Goal: Task Accomplishment & Management: Complete application form

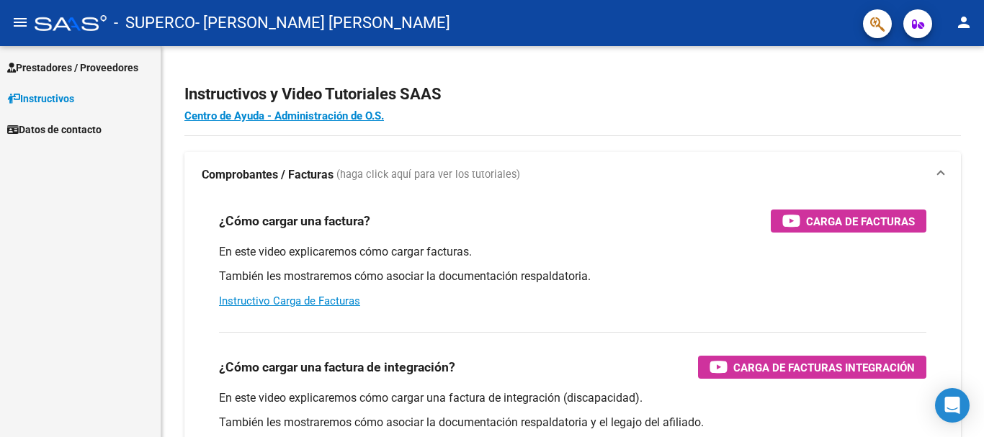
click at [77, 68] on span "Prestadores / Proveedores" at bounding box center [72, 68] width 131 height 16
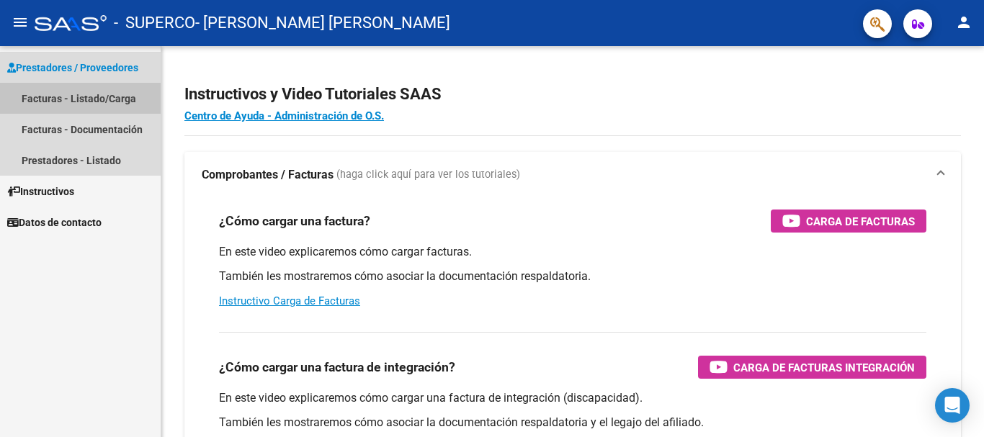
click at [81, 97] on link "Facturas - Listado/Carga" at bounding box center [80, 98] width 161 height 31
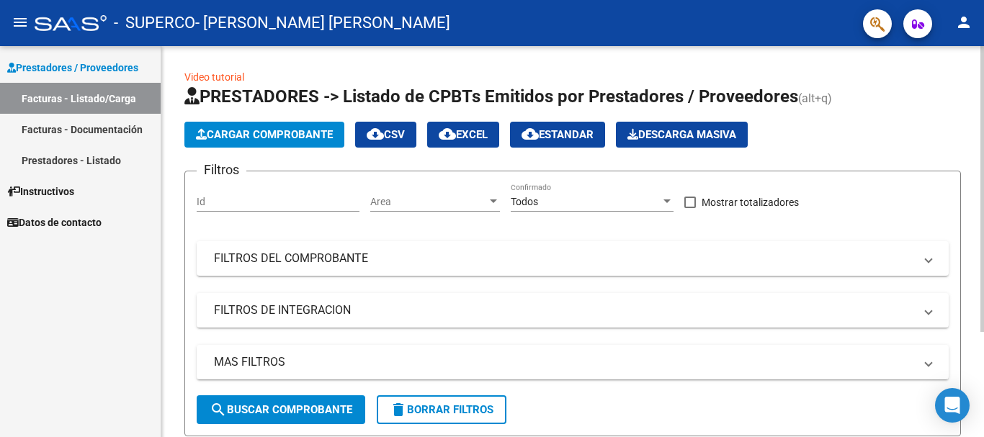
click at [286, 138] on span "Cargar Comprobante" at bounding box center [264, 134] width 137 height 13
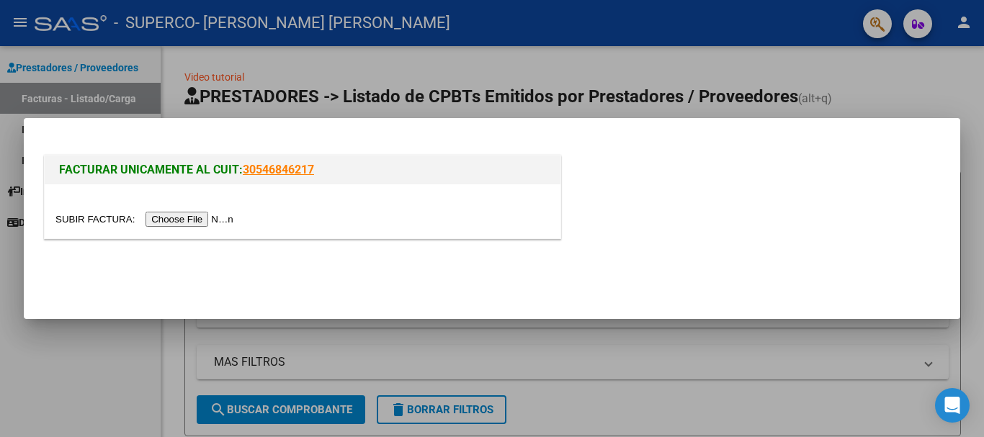
click at [215, 214] on input "file" at bounding box center [146, 219] width 182 height 15
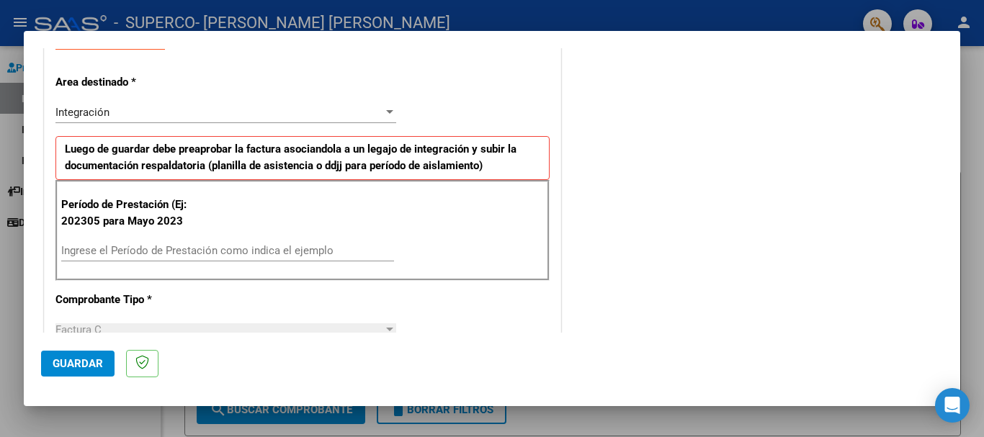
scroll to position [288, 0]
click at [94, 238] on div "Ingrese el Período de Prestación como indica el ejemplo" at bounding box center [227, 249] width 333 height 22
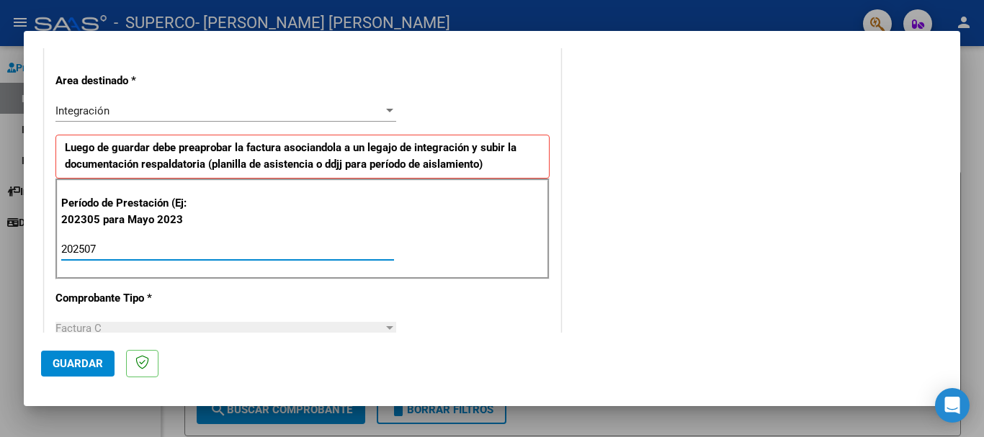
type input "202507"
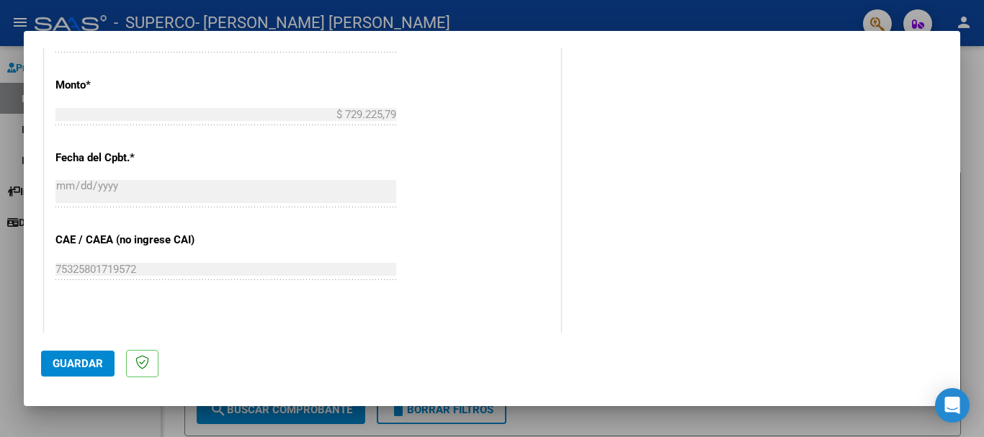
scroll to position [865, 0]
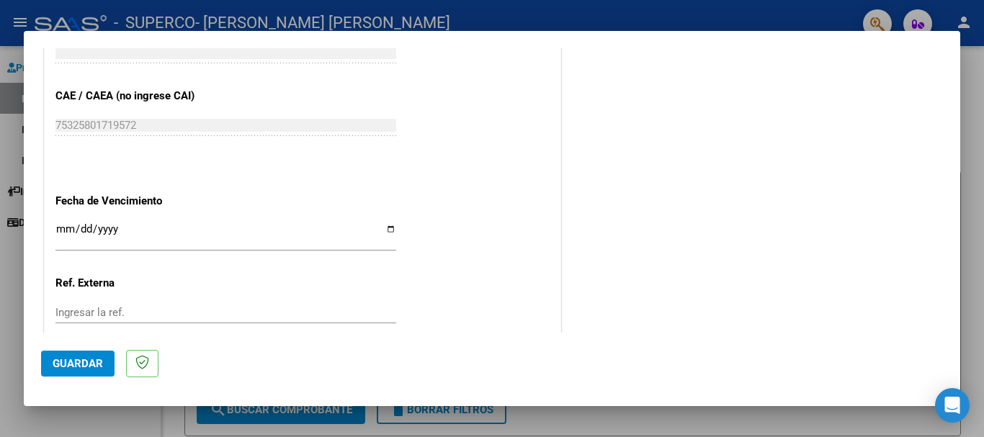
click at [388, 230] on input "Ingresar la fecha" at bounding box center [225, 234] width 341 height 23
type input "[DATE]"
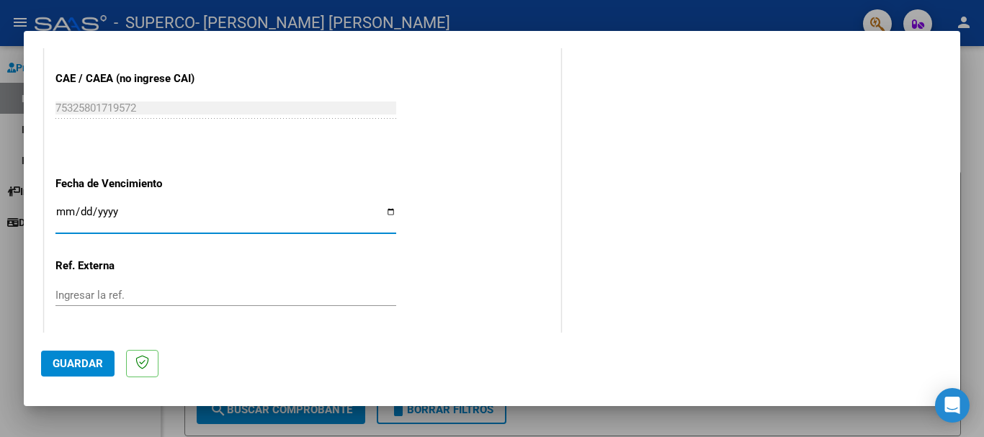
scroll to position [956, 0]
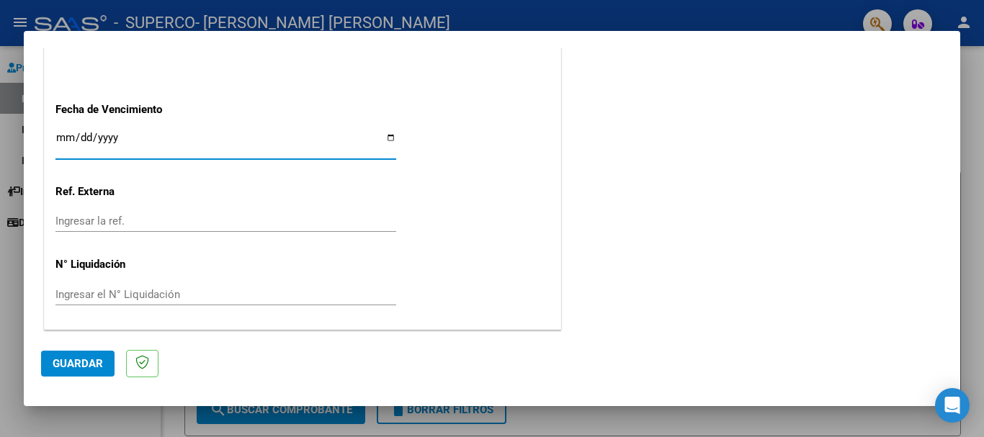
click at [84, 362] on span "Guardar" at bounding box center [78, 363] width 50 height 13
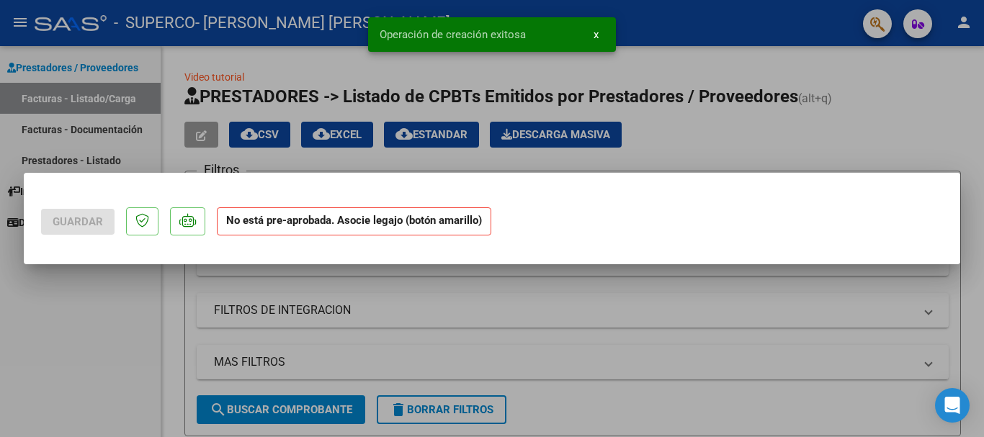
scroll to position [0, 0]
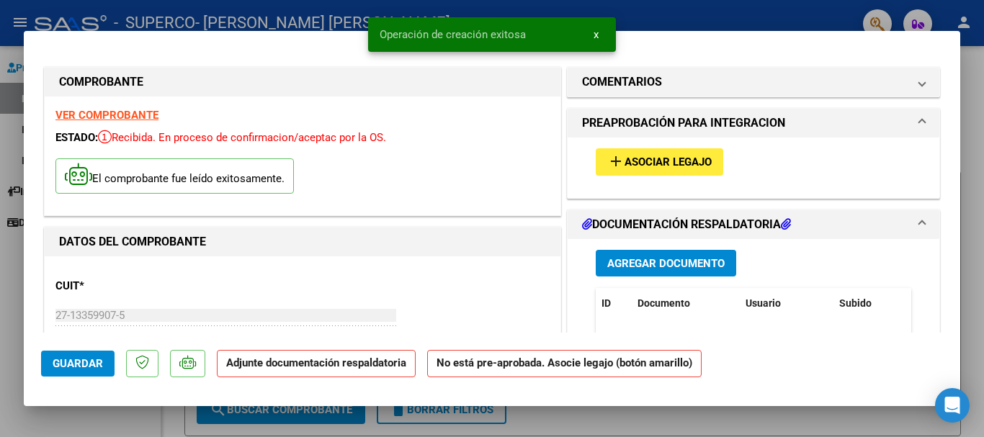
click at [655, 155] on span "add Asociar Legajo" at bounding box center [659, 161] width 104 height 13
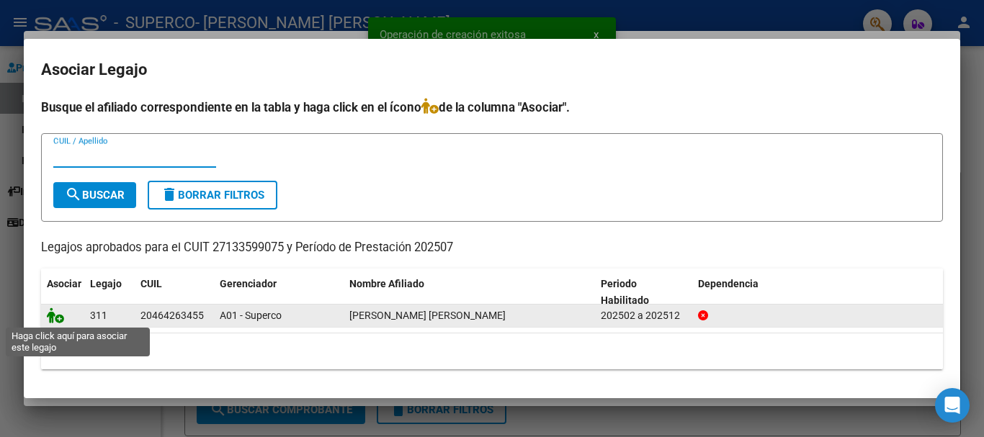
click at [51, 319] on icon at bounding box center [55, 316] width 17 height 16
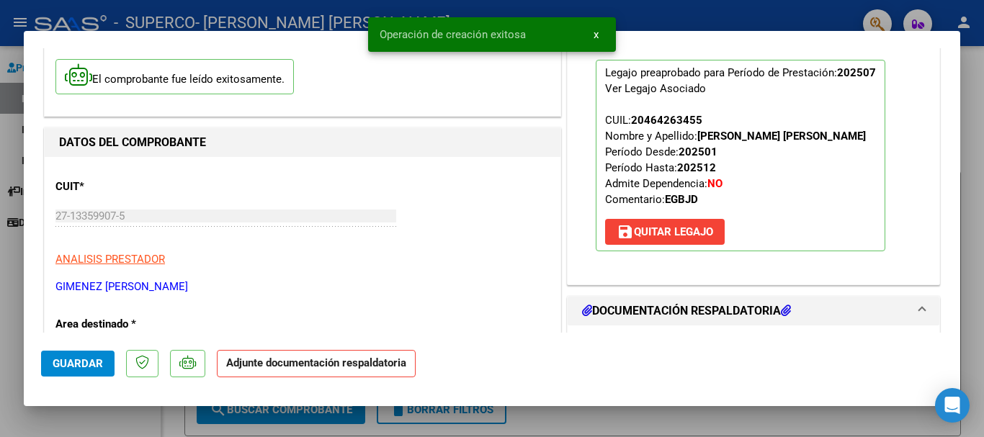
scroll to position [216, 0]
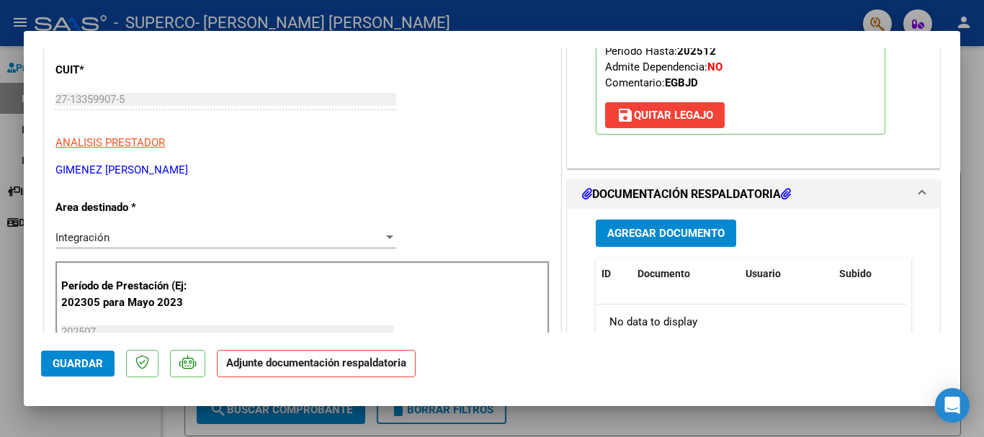
click at [646, 230] on span "Agregar Documento" at bounding box center [665, 234] width 117 height 13
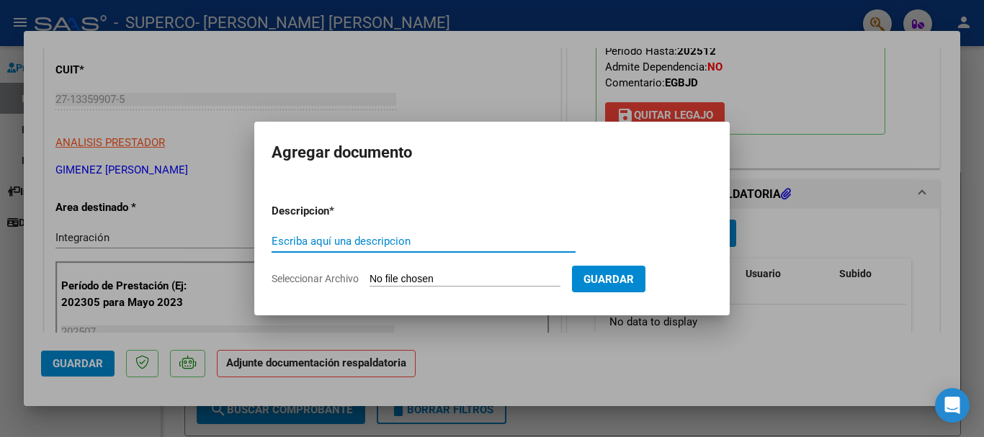
click at [376, 244] on input "Escriba aquí una descripcion" at bounding box center [424, 241] width 304 height 13
type input "Planilla de asistencia"
click at [402, 274] on input "Seleccionar Archivo" at bounding box center [465, 280] width 191 height 14
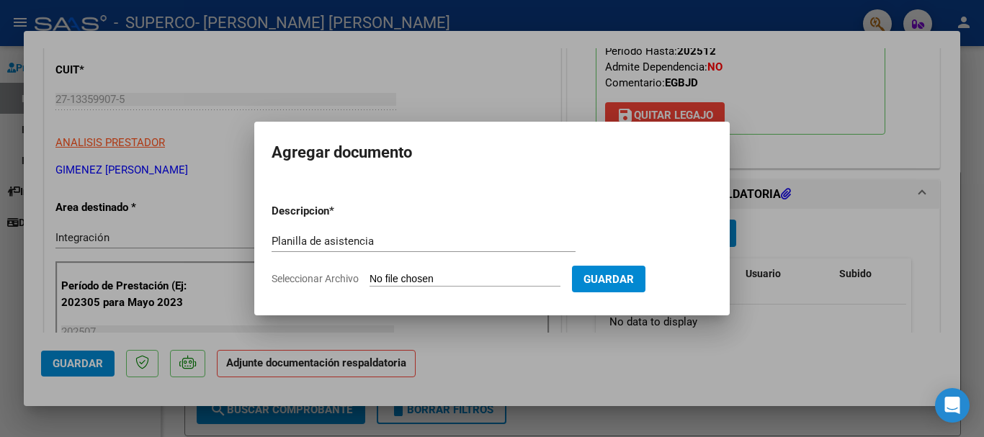
type input "C:\fakepath\27133599075_011_00002_00004361.pdf"
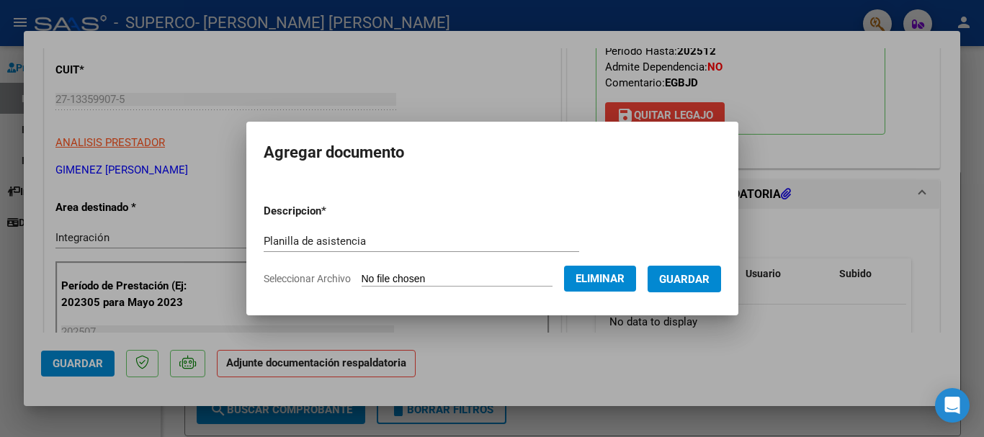
click at [615, 278] on span "Eliminar" at bounding box center [600, 278] width 49 height 13
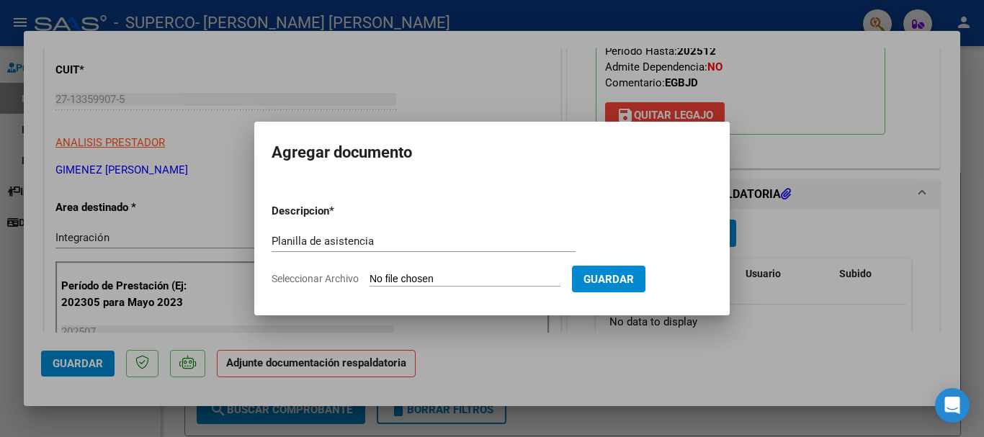
click at [440, 277] on input "Seleccionar Archivo" at bounding box center [465, 280] width 191 height 14
type input "C:\fakepath\[PERSON_NAME] Planilla de asistencia [PERSON_NAME] 2025 368.pdf"
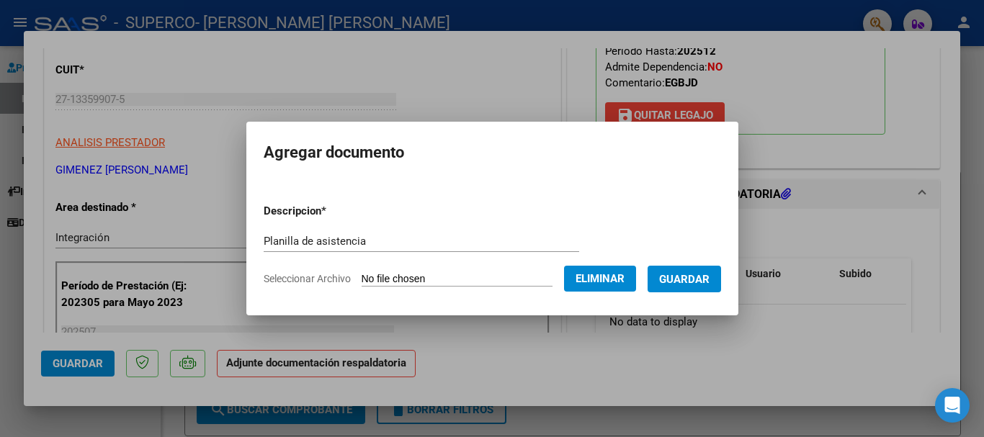
click at [702, 282] on span "Guardar" at bounding box center [684, 279] width 50 height 13
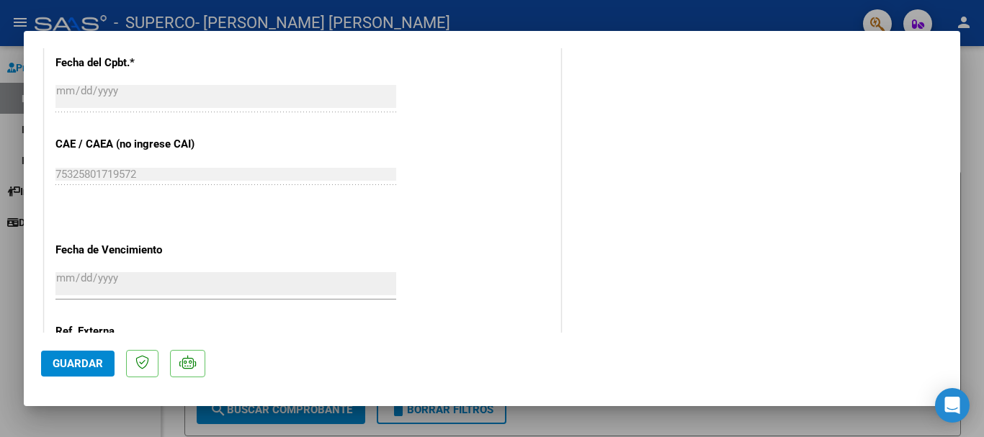
scroll to position [1005, 0]
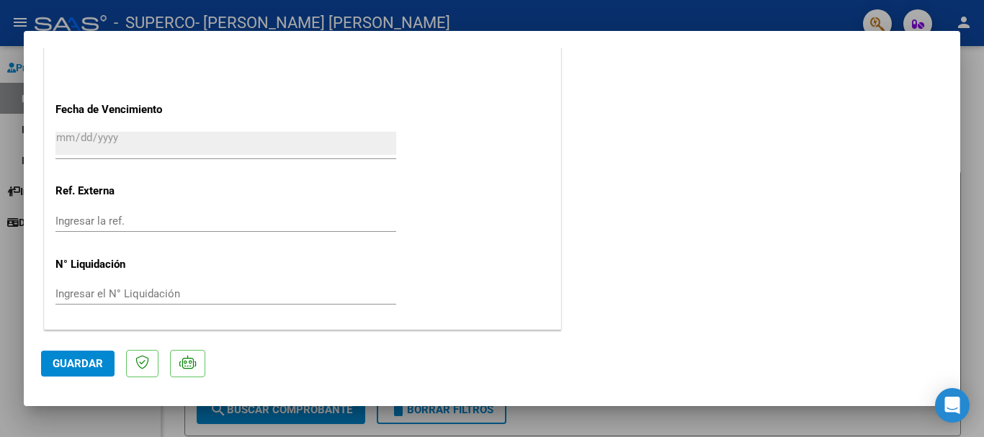
click at [86, 365] on span "Guardar" at bounding box center [78, 363] width 50 height 13
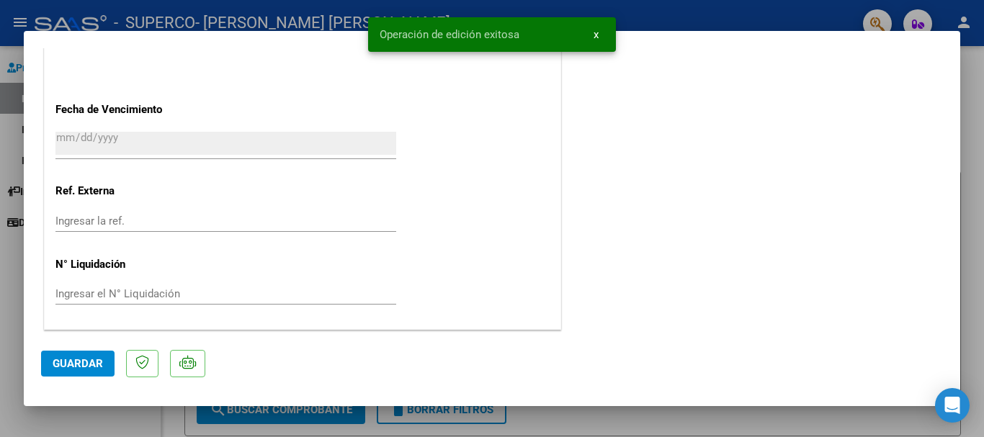
click at [638, 5] on div at bounding box center [492, 218] width 984 height 437
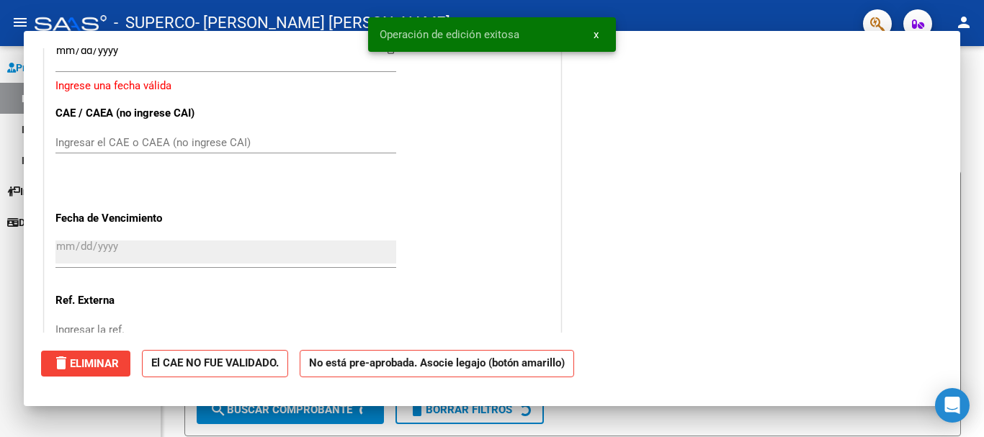
scroll to position [0, 0]
